Goal: Task Accomplishment & Management: Use online tool/utility

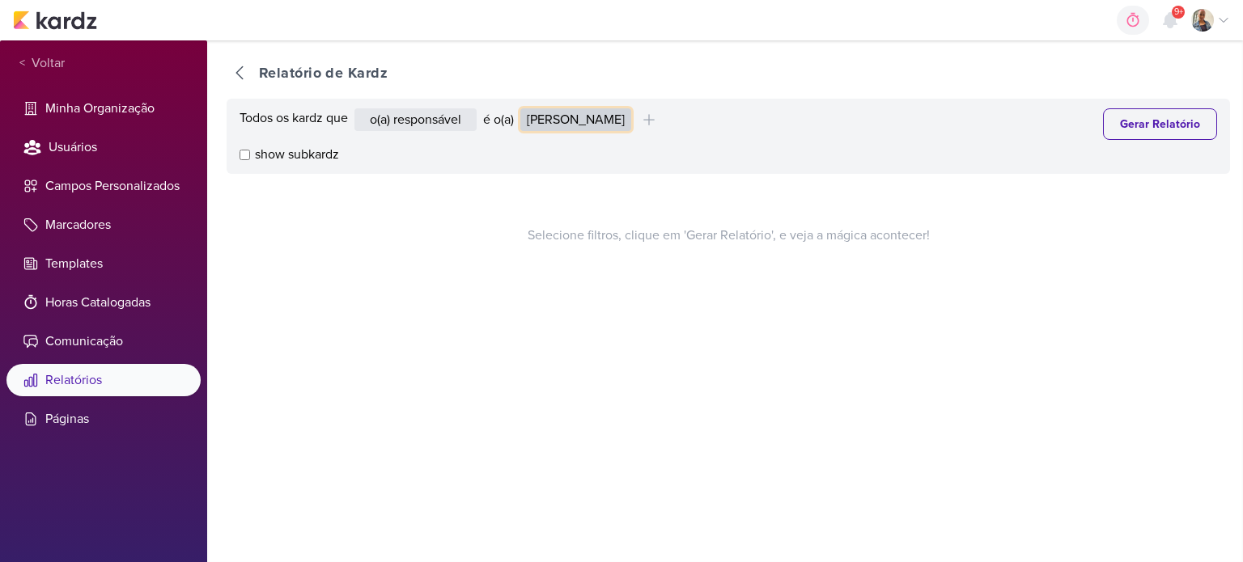
click at [554, 120] on select "[PERSON_NAME] Graciano [PERSON_NAME] [PERSON_NAME] [PERSON_NAME] [PERSON_NAME] …" at bounding box center [575, 119] width 111 height 23
select select "1395"
click at [524, 108] on select "[PERSON_NAME] Graciano [PERSON_NAME] [PERSON_NAME] [PERSON_NAME] [PERSON_NAME] …" at bounding box center [575, 119] width 111 height 23
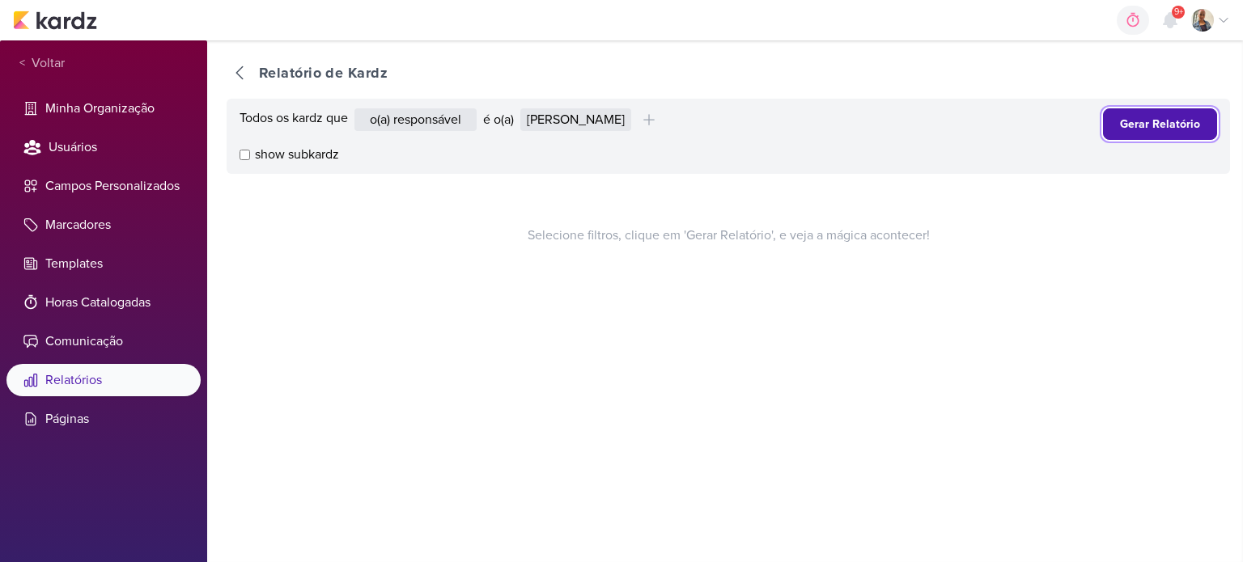
click at [1108, 121] on button "Gerar Relatório" at bounding box center [1160, 124] width 114 height 32
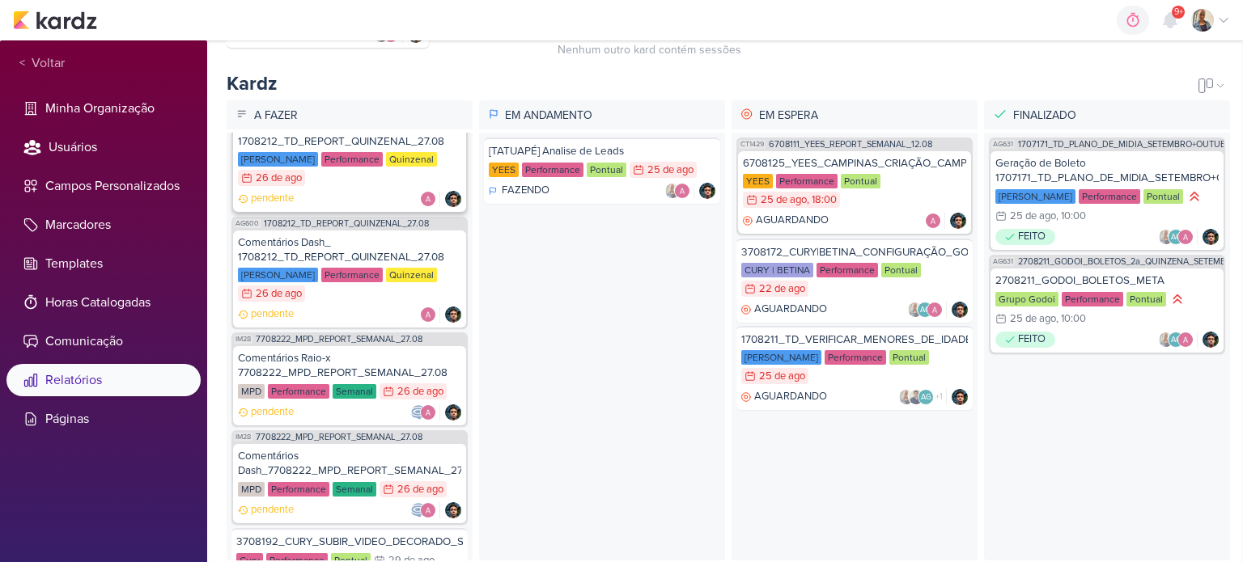
scroll to position [243, 0]
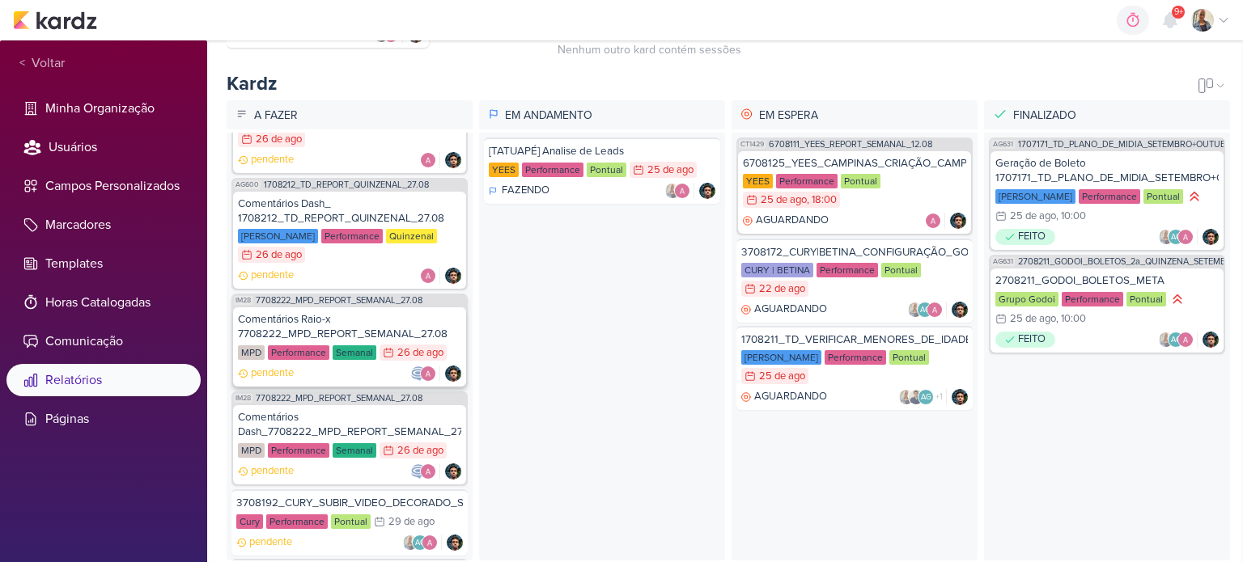
click at [354, 330] on div "Comentários Raio-x 7708222_MPD_REPORT_SEMANAL_27.08" at bounding box center [349, 326] width 223 height 29
click at [346, 415] on div "Comentários Dash_7708222_MPD_REPORT_SEMANAL_27.08" at bounding box center [349, 424] width 223 height 29
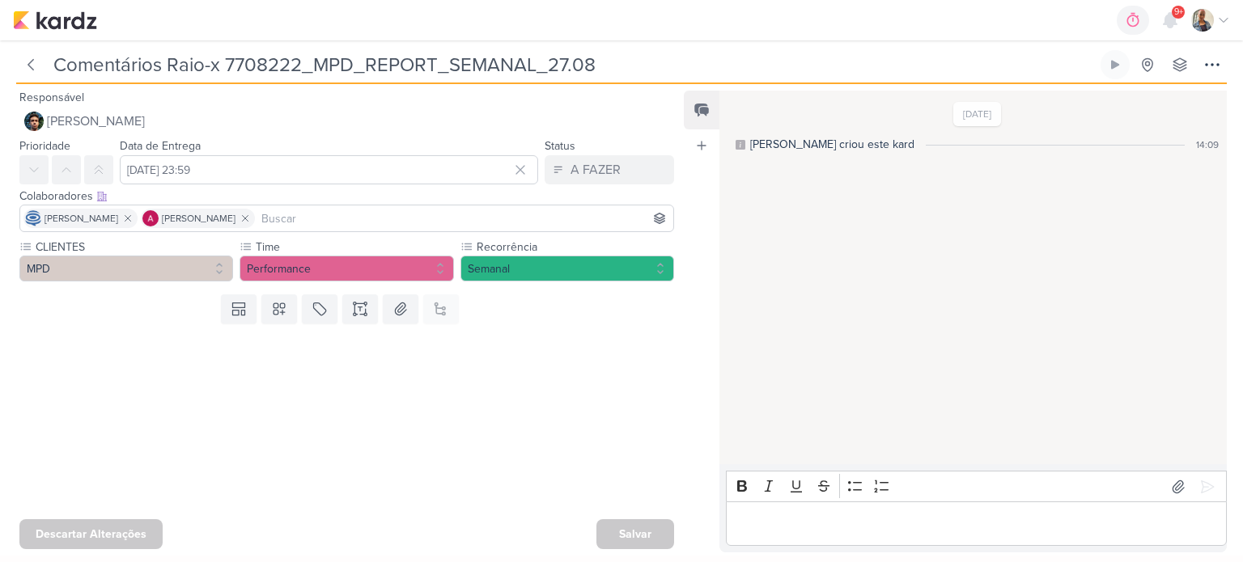
click at [763, 511] on div "Editor editing area: main" at bounding box center [976, 524] width 501 height 45
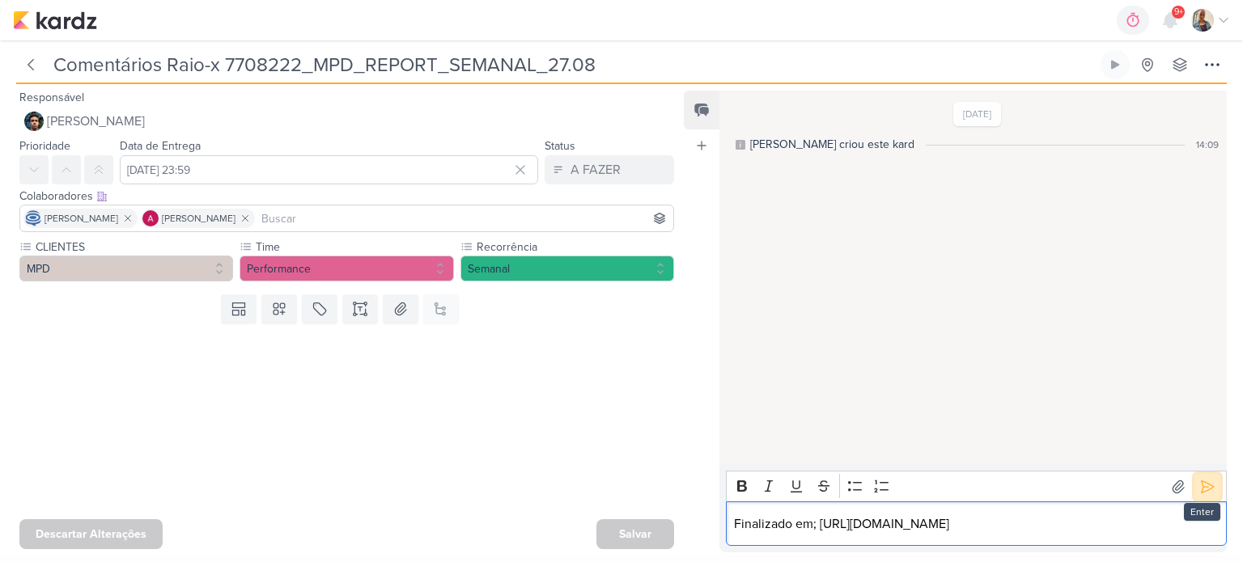
click at [1195, 474] on button at bounding box center [1208, 487] width 26 height 26
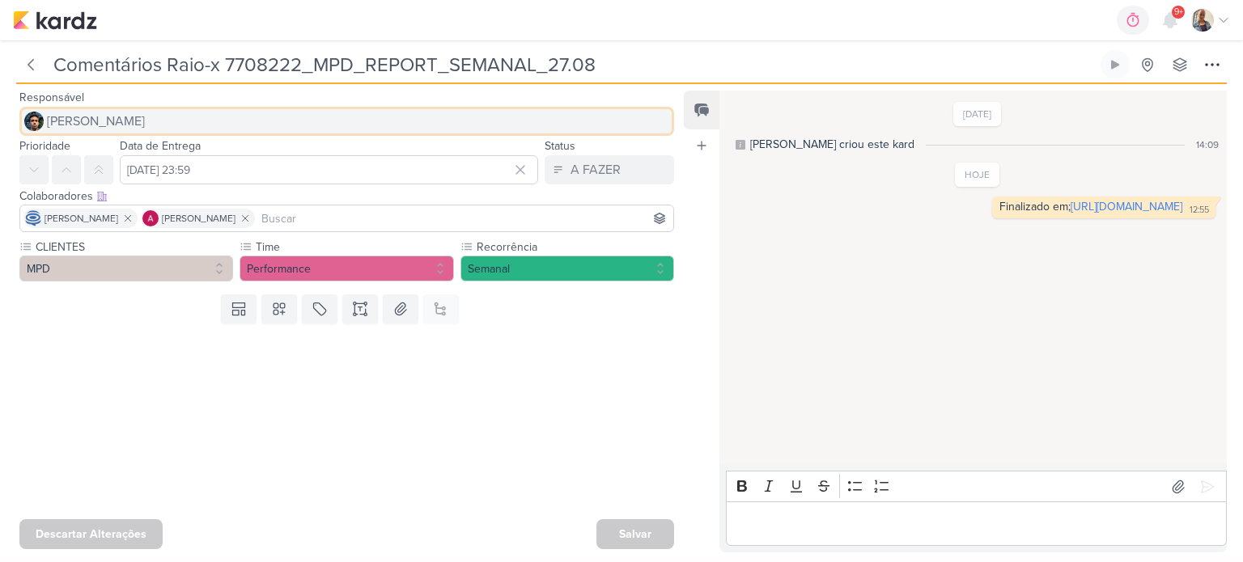
click at [143, 107] on button "[PERSON_NAME]" at bounding box center [346, 121] width 655 height 29
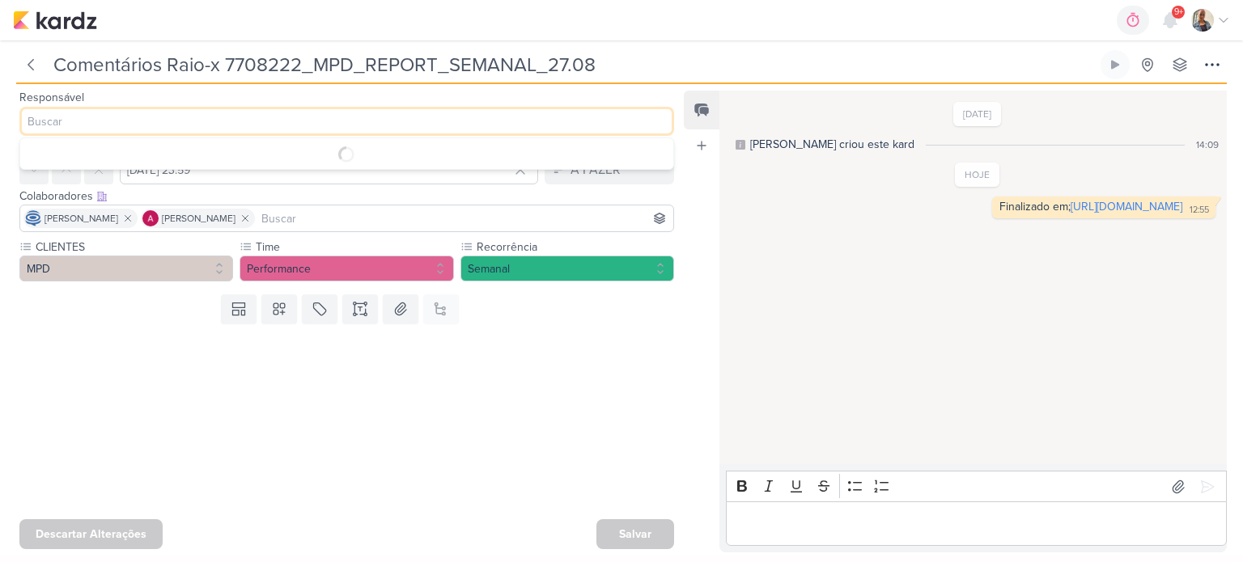
click at [137, 122] on input at bounding box center [346, 121] width 655 height 29
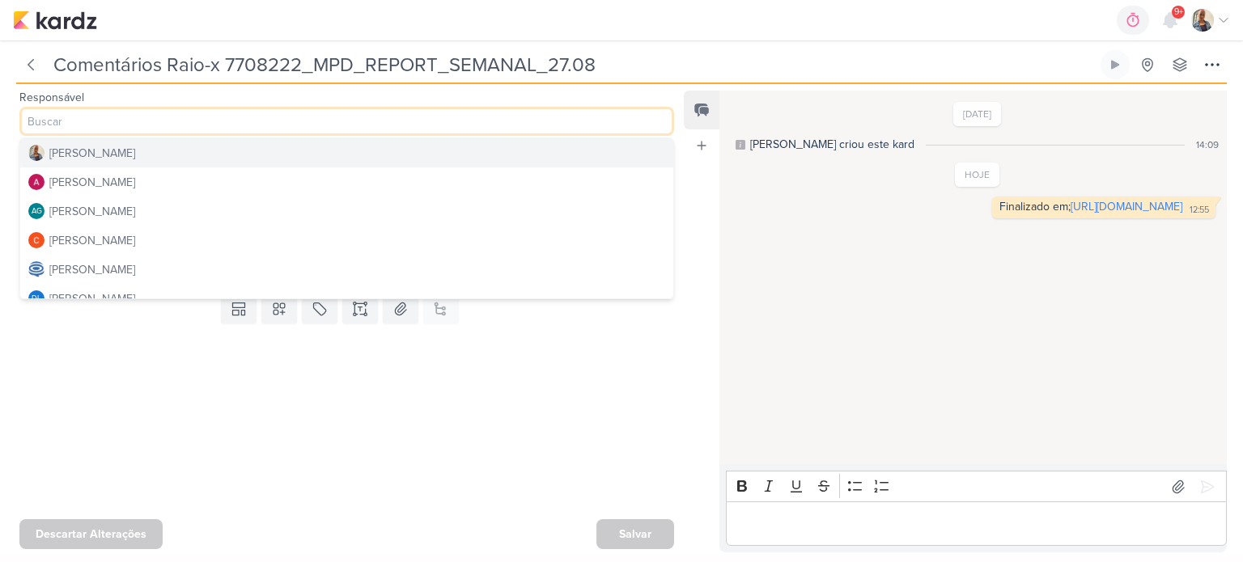
click at [116, 152] on button "[PERSON_NAME]" at bounding box center [346, 152] width 653 height 29
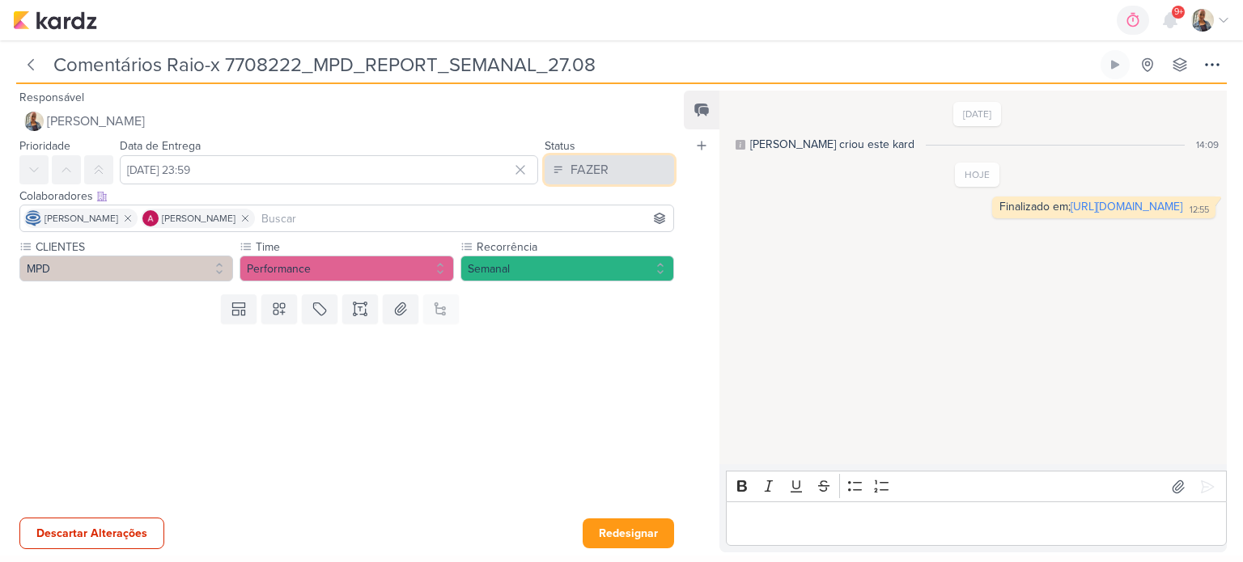
click at [573, 174] on div "FAZER" at bounding box center [590, 169] width 38 height 19
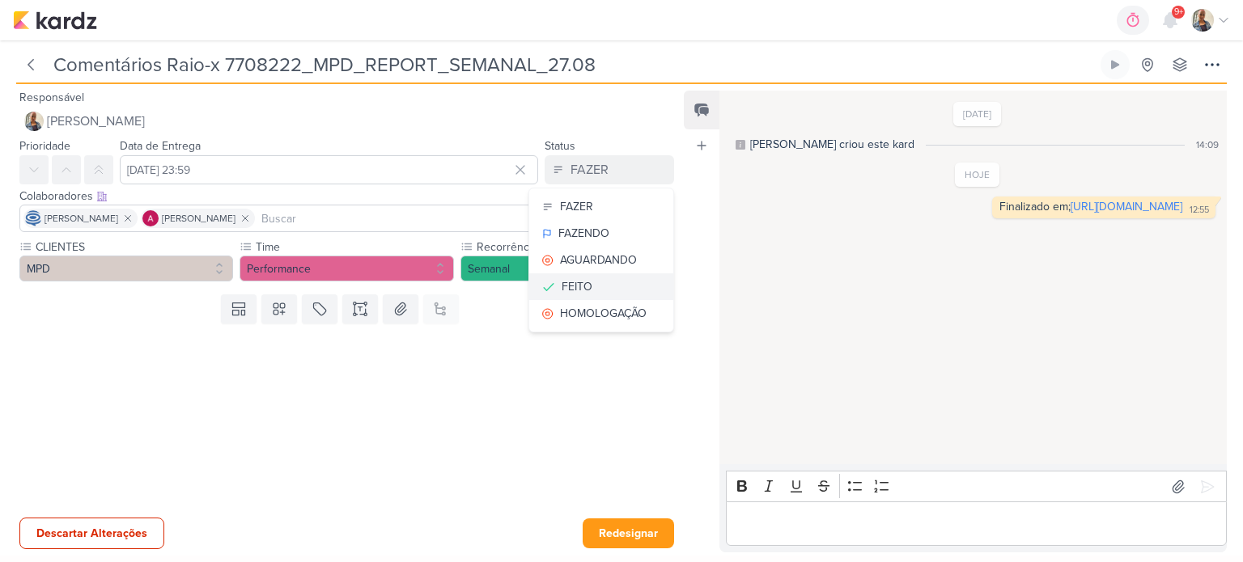
click at [580, 281] on div "FEITO" at bounding box center [577, 286] width 31 height 17
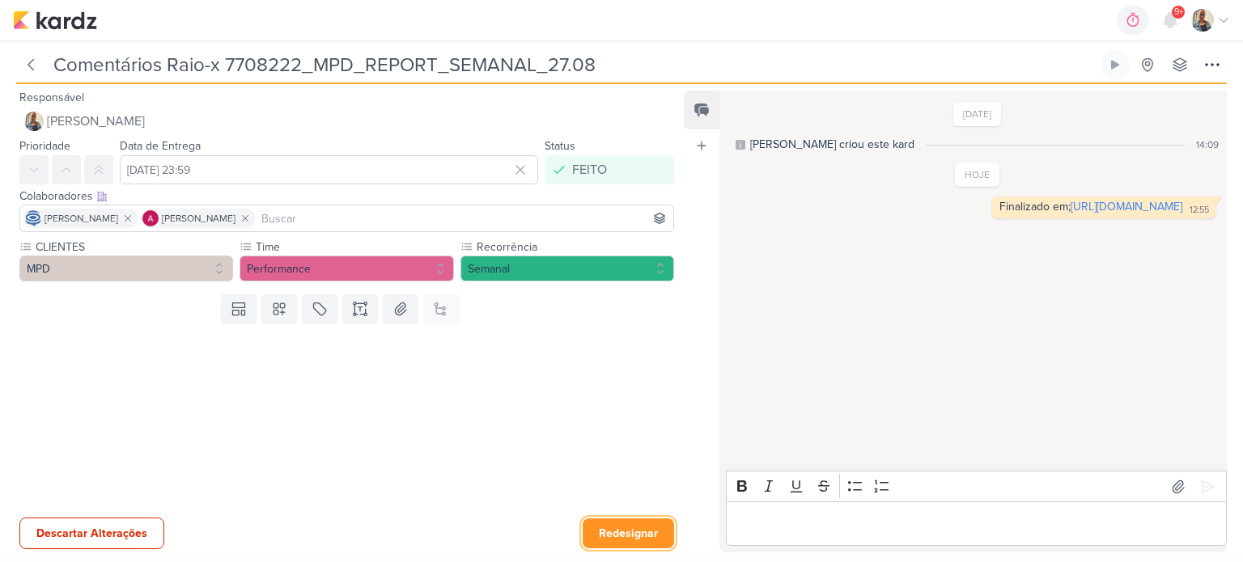
click at [651, 524] on button "Redesignar" at bounding box center [628, 534] width 91 height 30
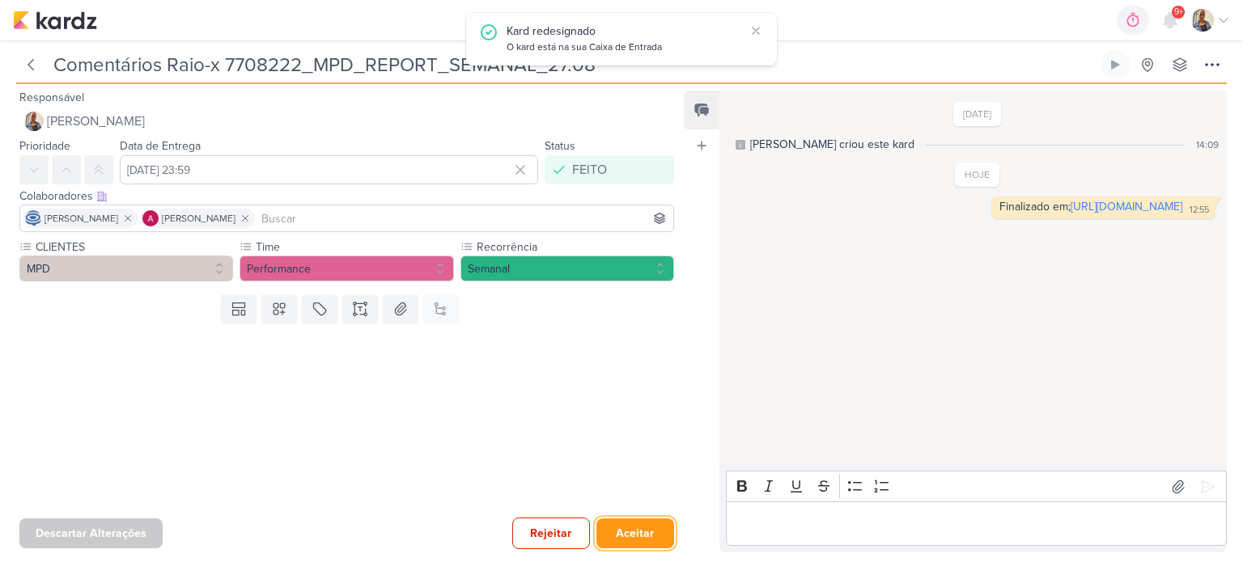
click at [651, 524] on button "Aceitar" at bounding box center [635, 534] width 78 height 30
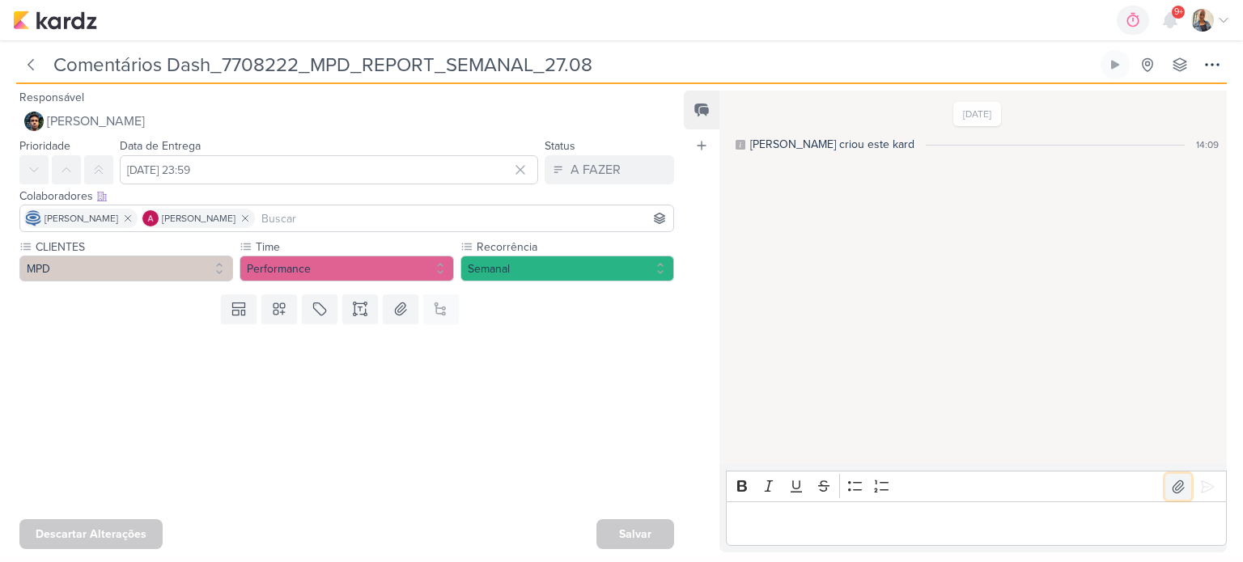
click at [1173, 488] on icon at bounding box center [1178, 487] width 11 height 12
click at [1211, 490] on button at bounding box center [1208, 487] width 26 height 26
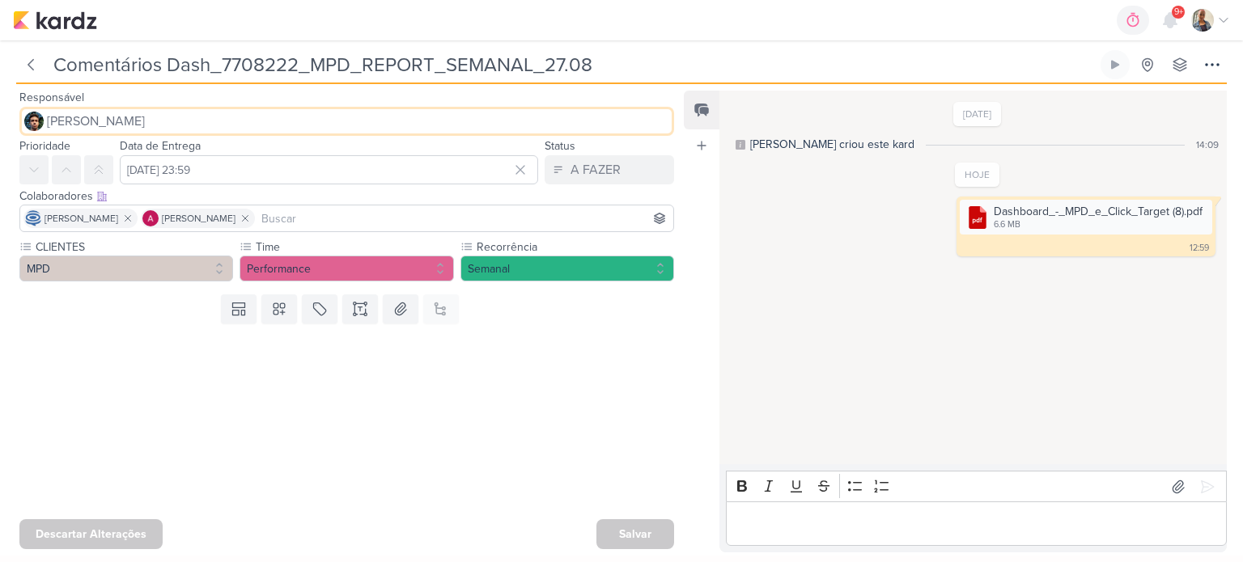
click at [110, 125] on span "[PERSON_NAME]" at bounding box center [96, 121] width 98 height 19
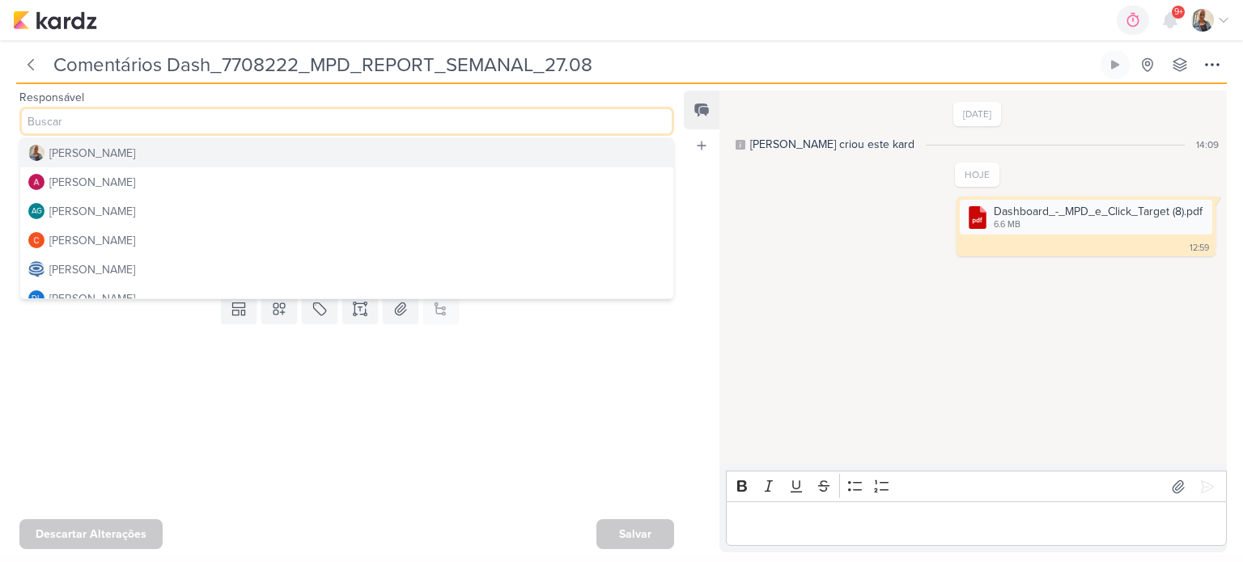
click at [116, 154] on button "[PERSON_NAME]" at bounding box center [346, 152] width 653 height 29
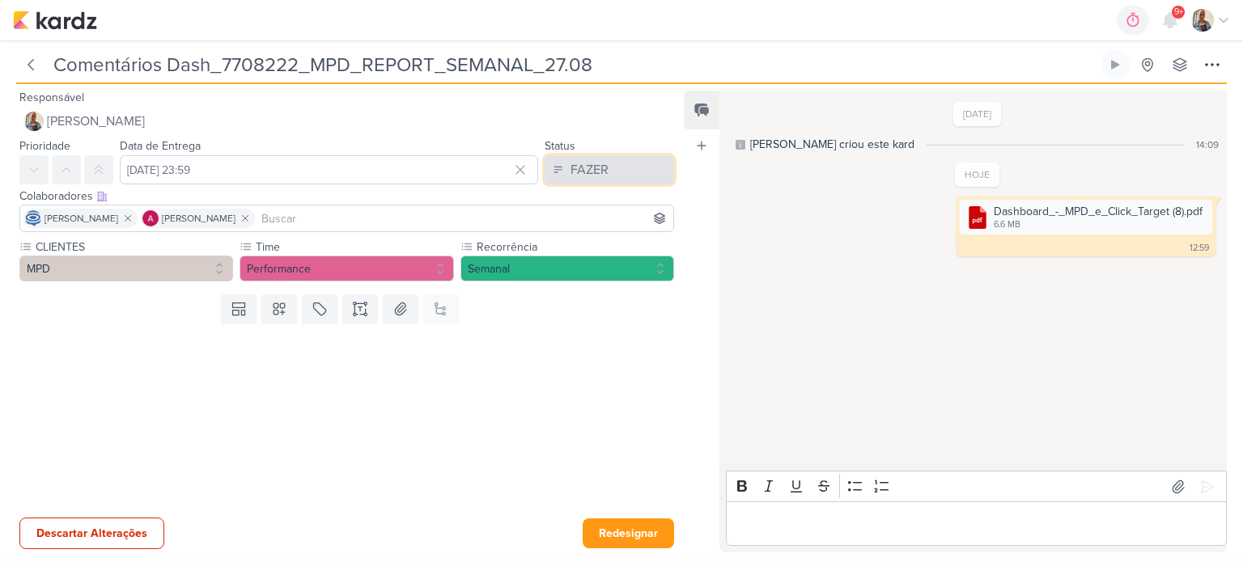
click at [582, 164] on div "FAZER" at bounding box center [590, 169] width 38 height 19
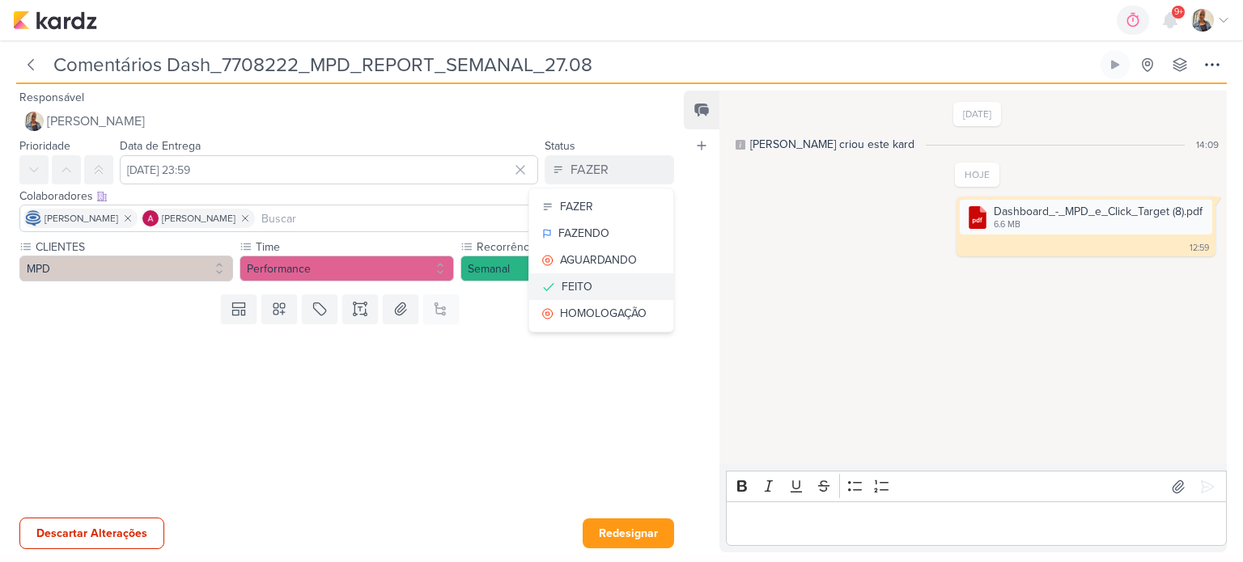
click at [581, 282] on div "FEITO" at bounding box center [577, 286] width 31 height 17
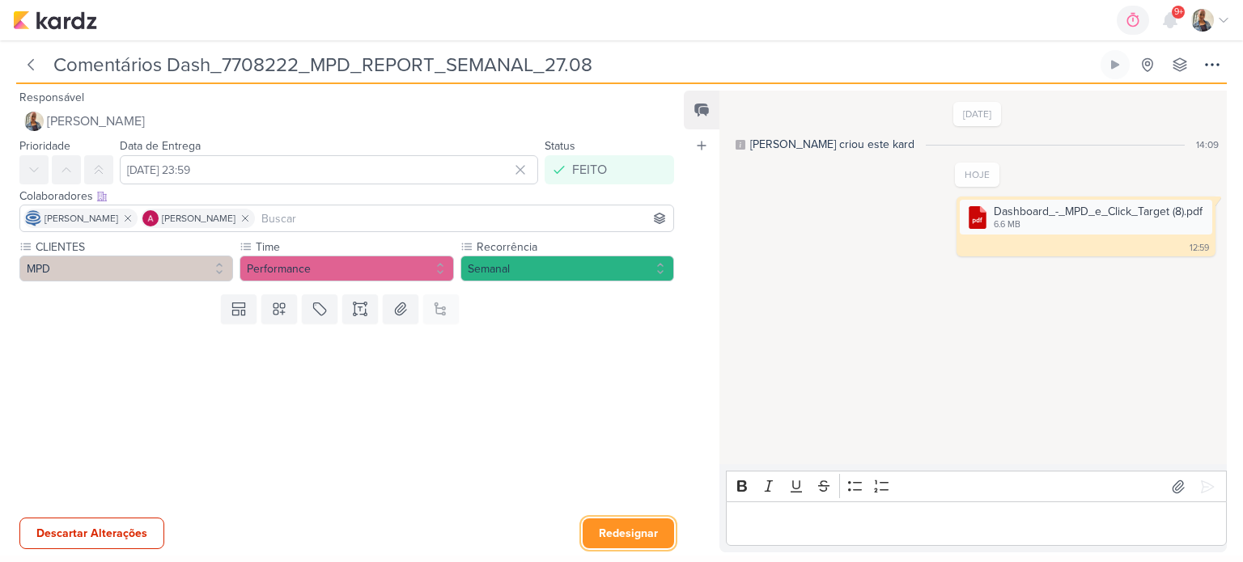
click at [641, 537] on button "Redesignar" at bounding box center [628, 534] width 91 height 30
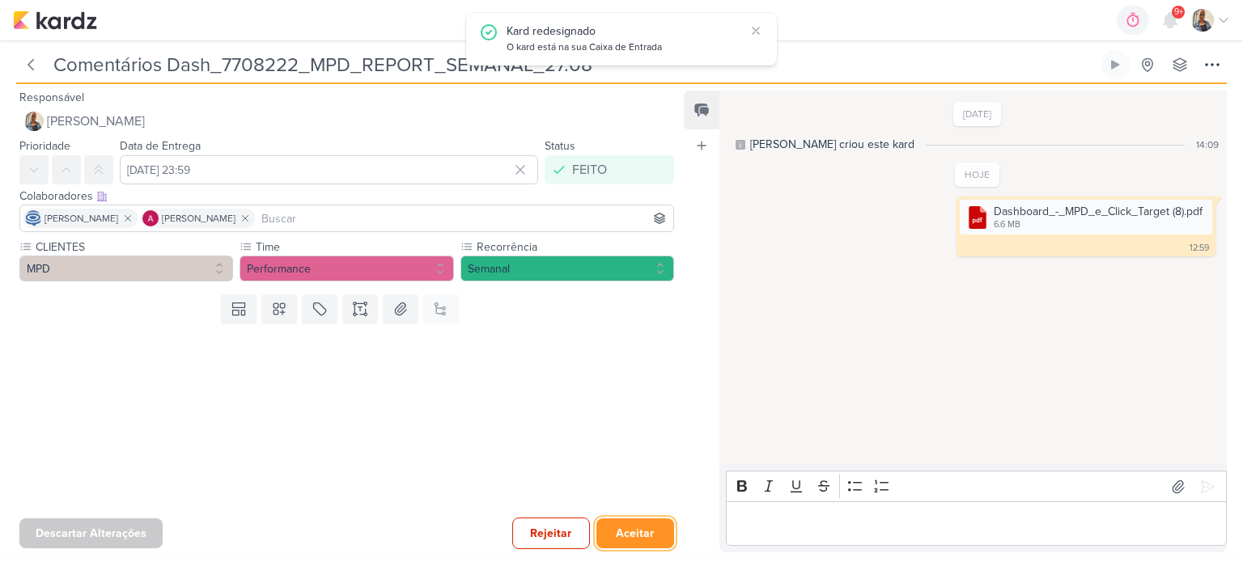
click at [641, 535] on button "Aceitar" at bounding box center [635, 534] width 78 height 30
